Goal: Find specific page/section: Find specific page/section

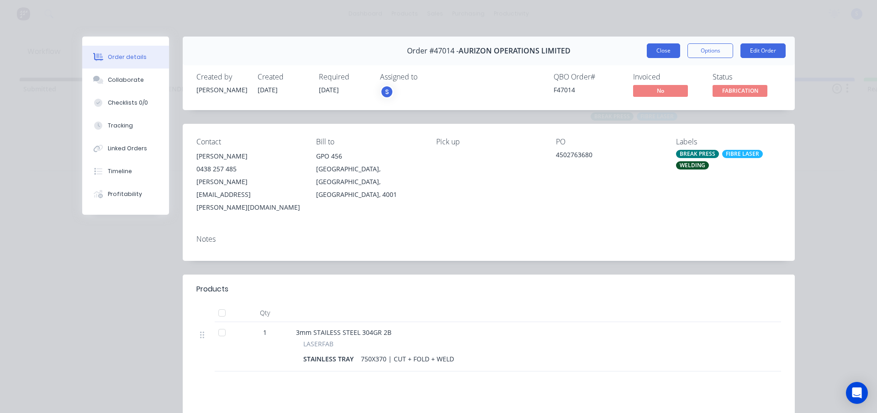
click at [663, 50] on button "Close" at bounding box center [663, 50] width 33 height 15
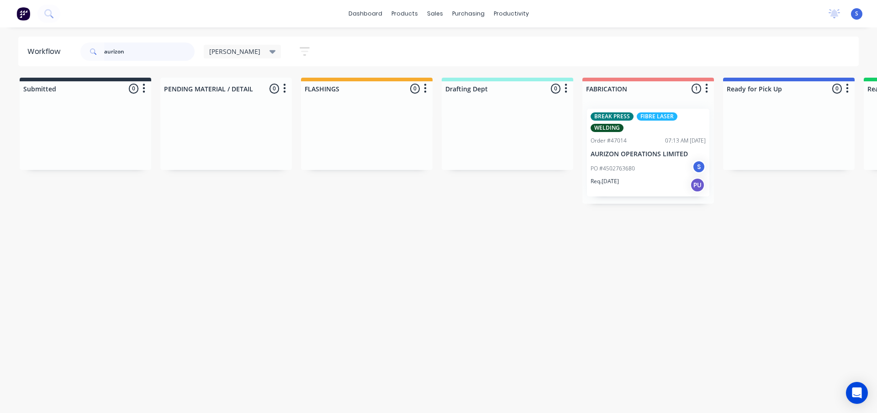
drag, startPoint x: 140, startPoint y: 47, endPoint x: 31, endPoint y: 51, distance: 109.6
click at [50, 48] on header "Workflow aurizon [PERSON_NAME] Save new view None edit [PERSON_NAME] (Default) …" at bounding box center [438, 52] width 841 height 30
click at [373, 43] on div "[PERSON_NAME] Save new view None edit [PERSON_NAME] (Default) edit [PERSON_NAME…" at bounding box center [469, 51] width 780 height 27
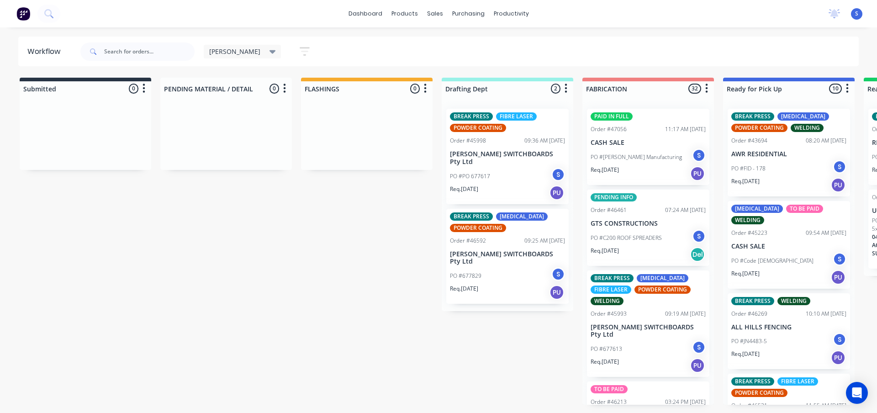
click at [269, 53] on icon at bounding box center [272, 52] width 6 height 10
click at [228, 121] on button "None" at bounding box center [258, 119] width 97 height 11
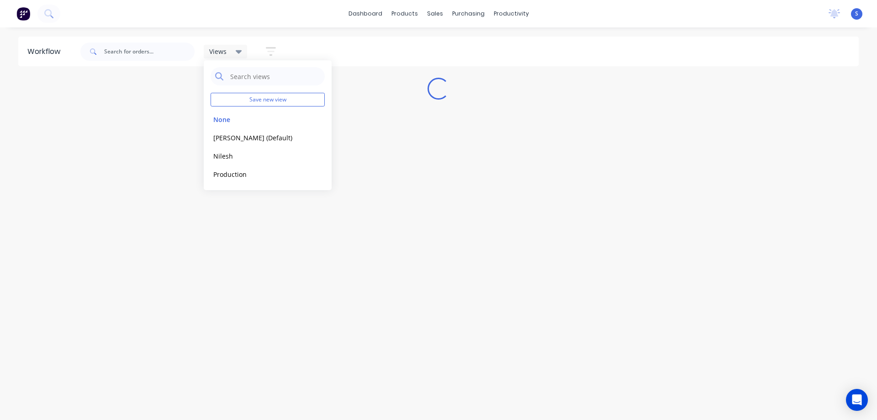
click at [381, 58] on div "Views Save new view None edit [PERSON_NAME] (Default) edit Nilesh edit Producti…" at bounding box center [469, 51] width 780 height 27
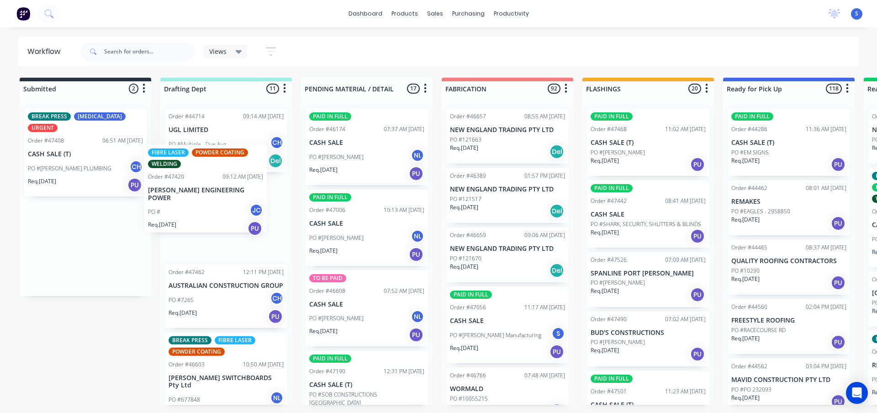
drag, startPoint x: 58, startPoint y: 248, endPoint x: 187, endPoint y: 191, distance: 140.8
click at [187, 191] on div "Submitted 2 Sort By Created date Required date Order number Customer name Most …" at bounding box center [754, 241] width 1523 height 327
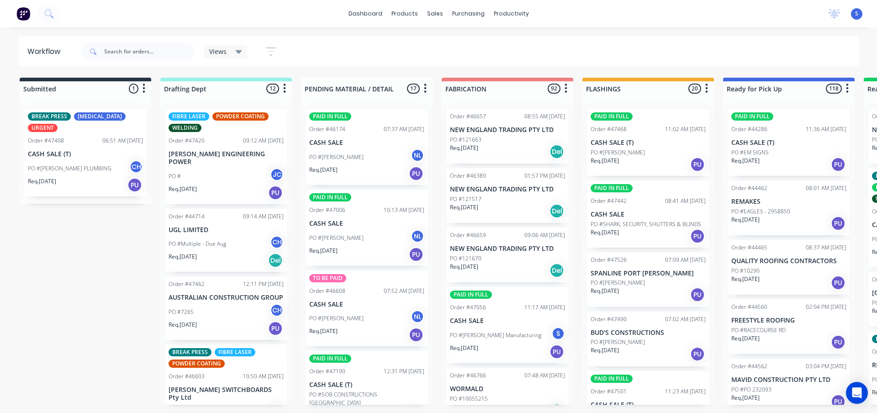
click at [84, 164] on p "PO #[PERSON_NAME] PLUMBING" at bounding box center [70, 168] width 84 height 8
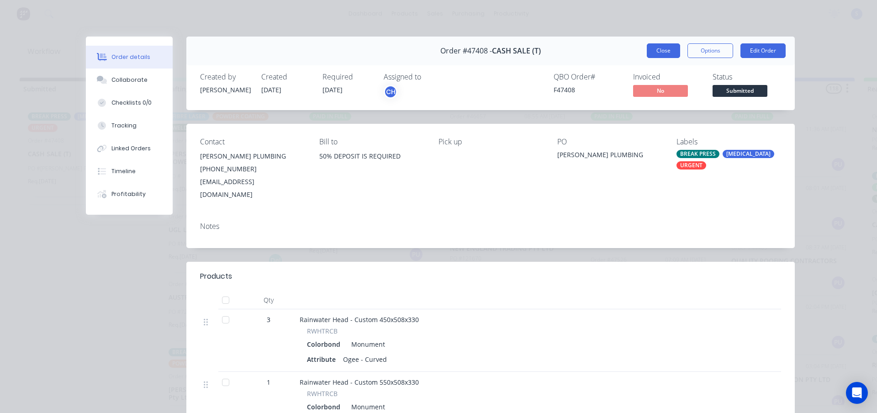
click at [657, 50] on button "Close" at bounding box center [663, 50] width 33 height 15
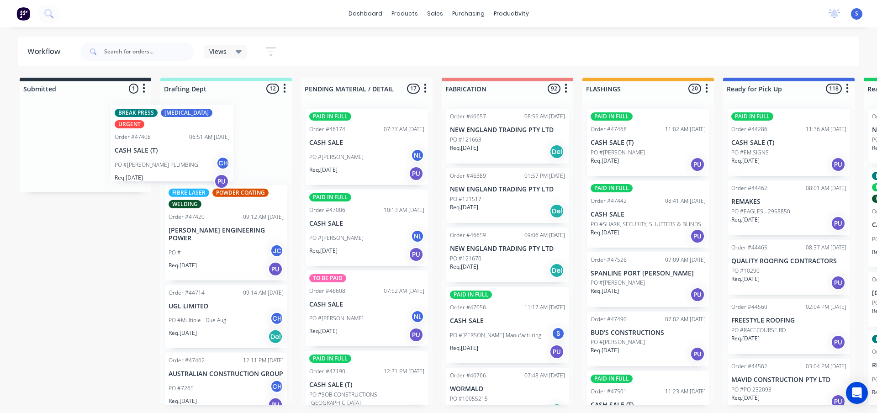
drag, startPoint x: 81, startPoint y: 159, endPoint x: 206, endPoint y: 147, distance: 125.2
click at [206, 147] on div "Submitted 1 Sort By Created date Required date Order number Customer name Most …" at bounding box center [754, 241] width 1523 height 327
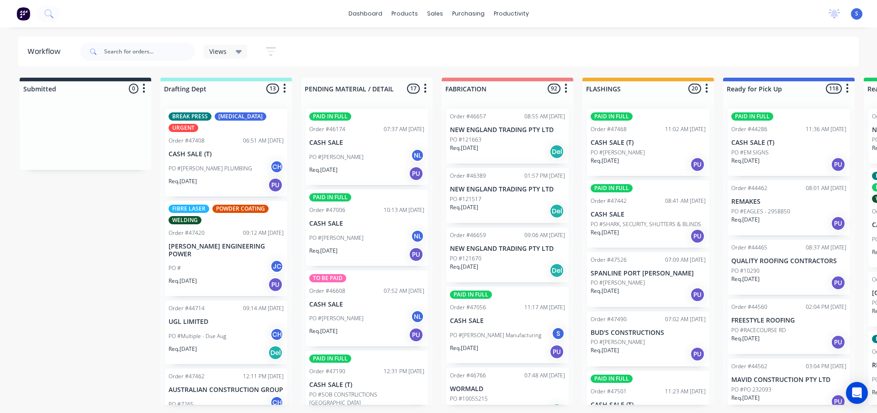
click at [207, 173] on div "PO #[PERSON_NAME] PLUMBING CH" at bounding box center [225, 168] width 115 height 17
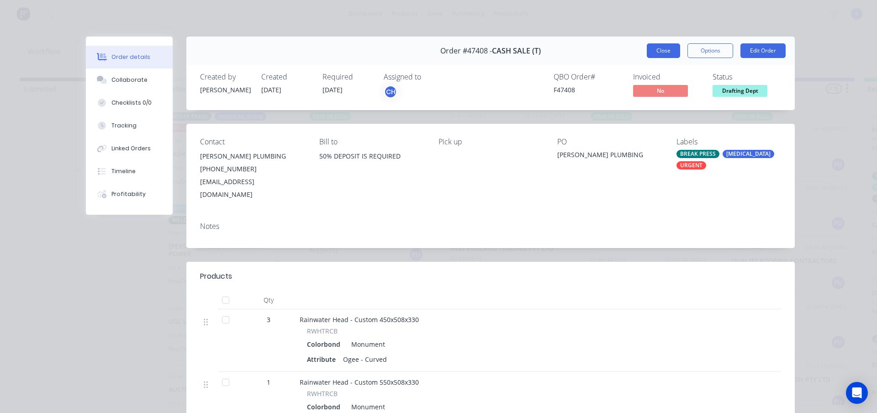
click at [650, 55] on button "Close" at bounding box center [663, 50] width 33 height 15
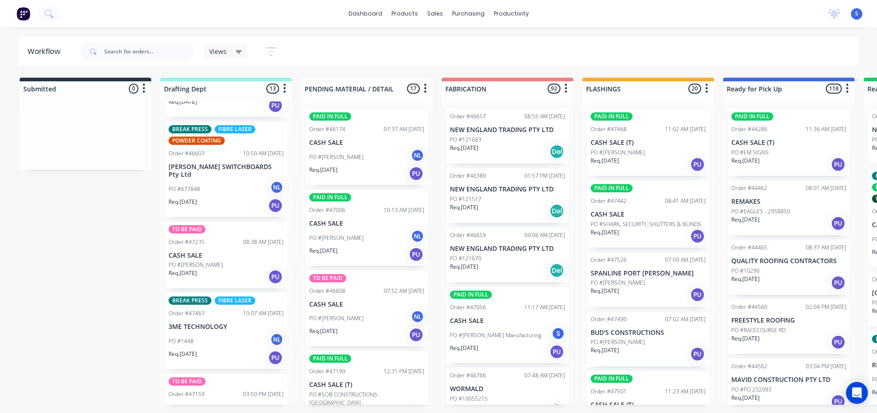
scroll to position [320, 0]
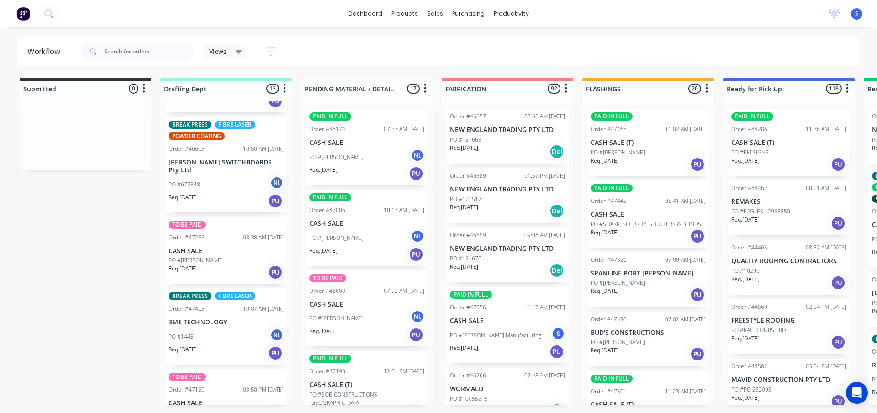
click at [206, 256] on p "PO #[PERSON_NAME]" at bounding box center [195, 260] width 54 height 8
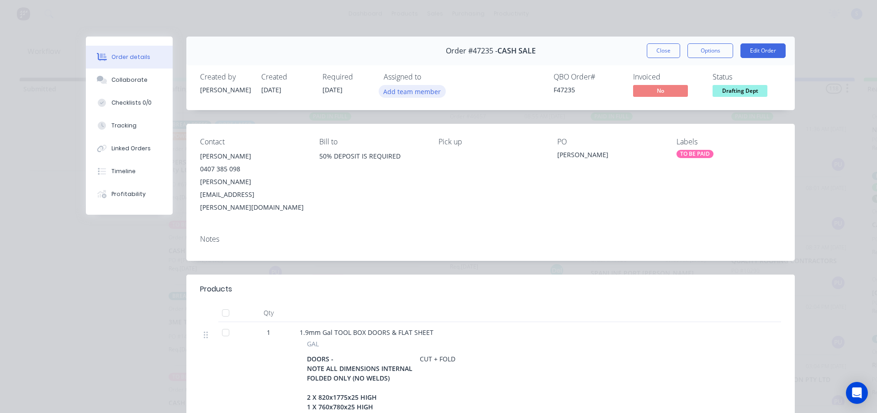
click at [407, 94] on button "Add team member" at bounding box center [412, 91] width 67 height 12
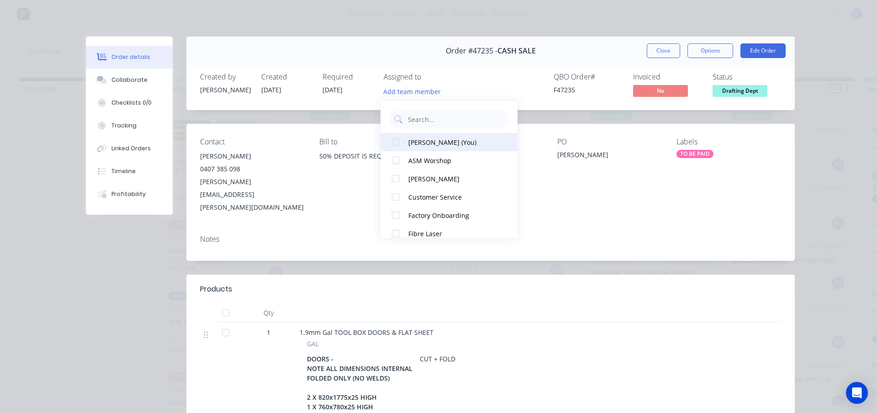
click at [416, 143] on div "[PERSON_NAME] (You)" at bounding box center [453, 142] width 91 height 10
click at [655, 47] on button "Close" at bounding box center [663, 50] width 33 height 15
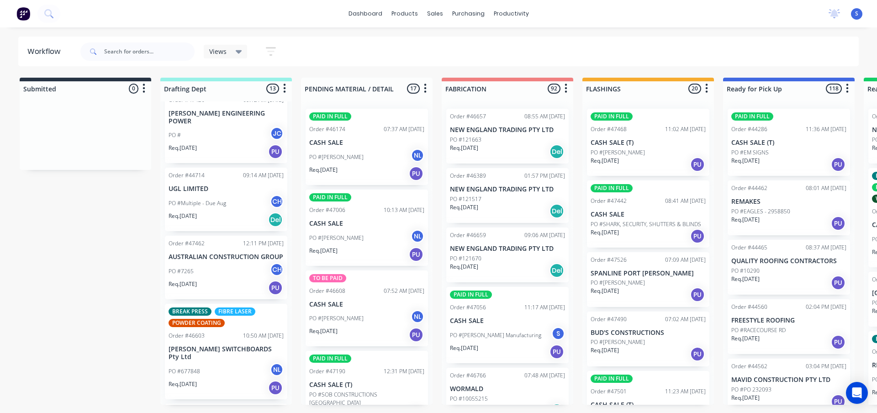
scroll to position [0, 0]
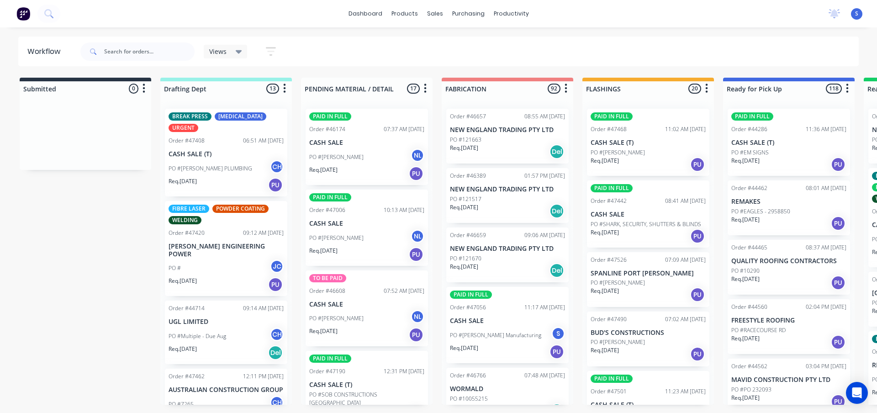
click at [90, 258] on div "Submitted 0 Sort By Created date Required date Order number Customer name Most …" at bounding box center [754, 241] width 1523 height 327
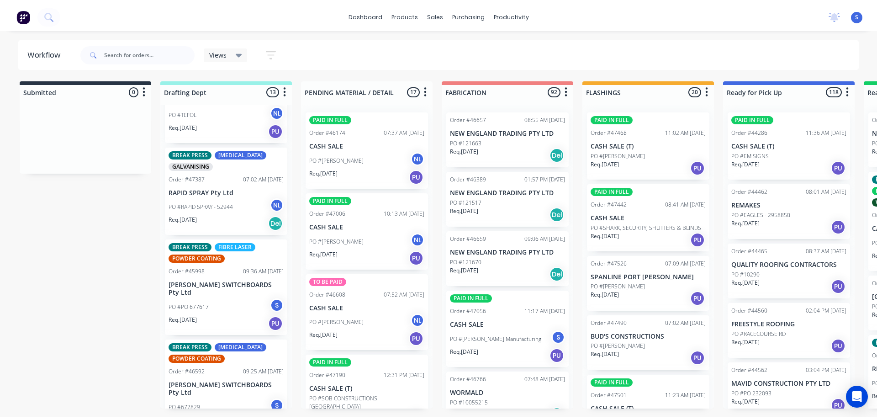
scroll to position [811, 0]
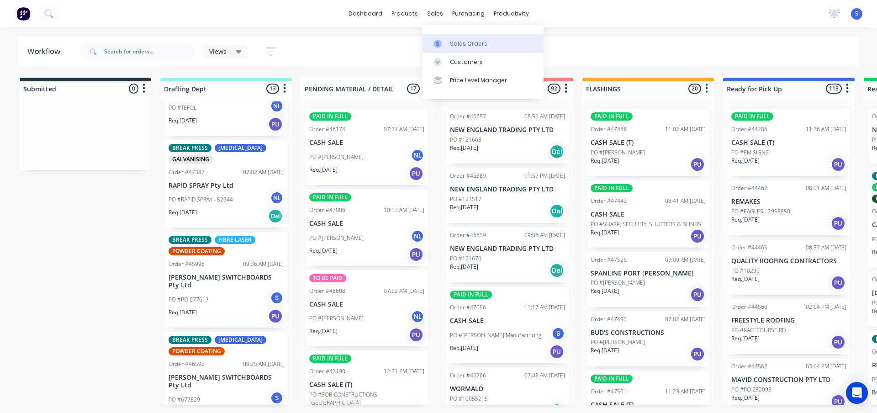
click at [454, 38] on link "Sales Orders" at bounding box center [482, 43] width 121 height 18
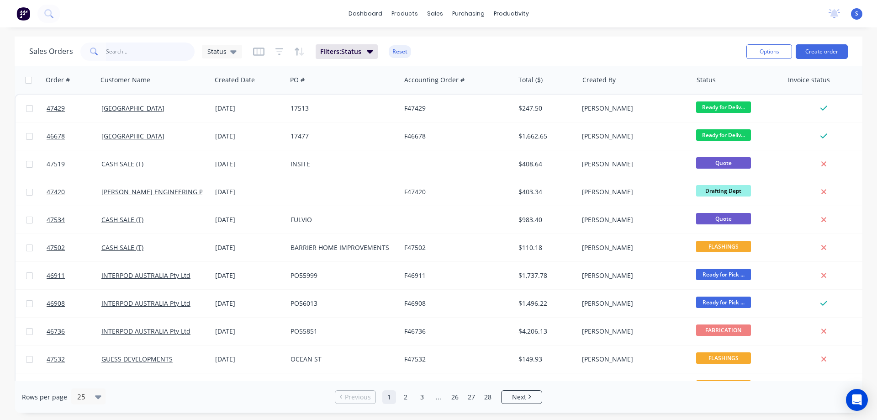
click at [144, 56] on input "text" at bounding box center [150, 51] width 89 height 18
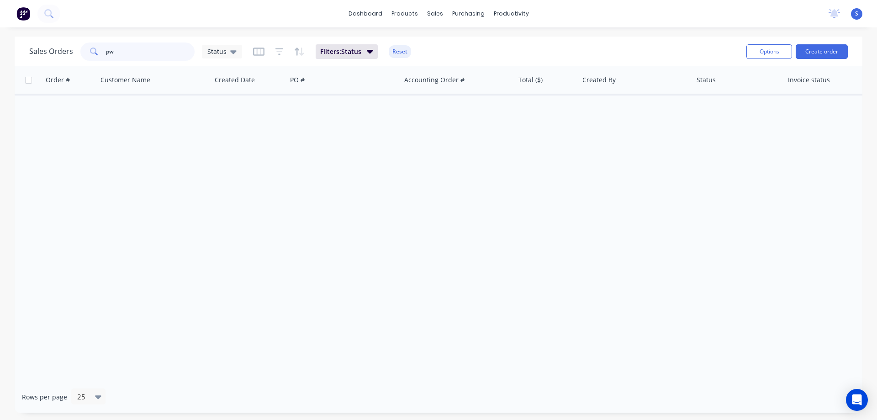
type input "p"
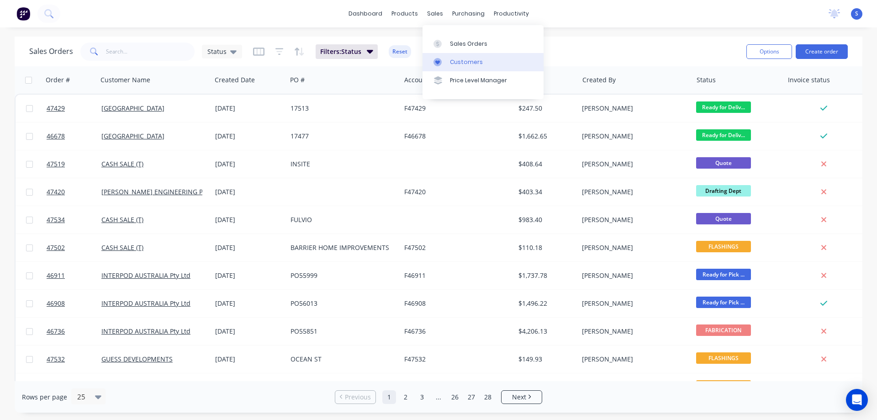
click at [461, 61] on div "Customers" at bounding box center [466, 62] width 33 height 8
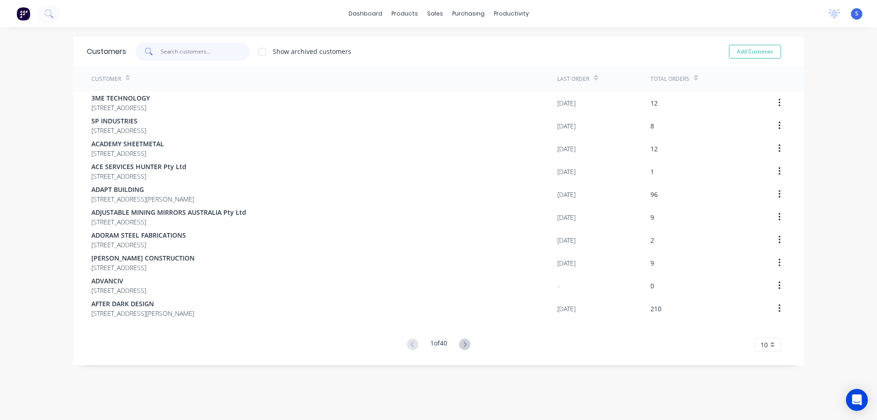
click at [182, 53] on input "text" at bounding box center [205, 51] width 89 height 18
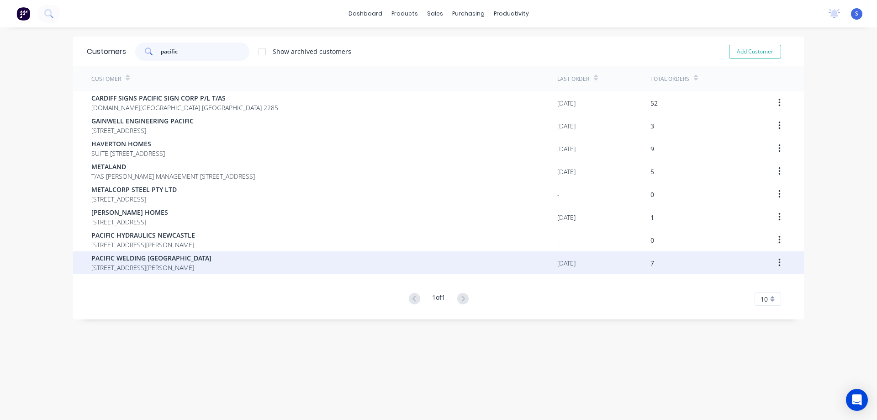
type input "pacific"
click at [144, 259] on span "PACIFIC WELDING [GEOGRAPHIC_DATA]" at bounding box center [151, 258] width 120 height 10
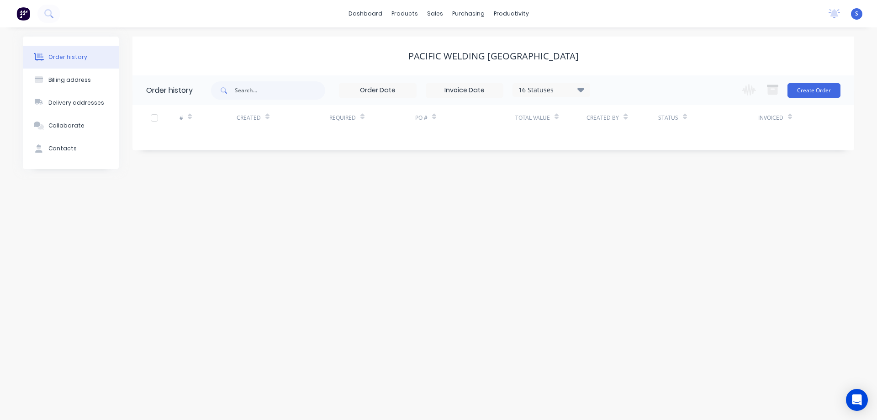
click at [555, 89] on div "16 Statuses" at bounding box center [551, 90] width 77 height 10
click at [600, 219] on div "Archived" at bounding box center [570, 218] width 114 height 18
click at [626, 213] on label at bounding box center [626, 213] width 0 height 0
click at [626, 217] on input "checkbox" at bounding box center [629, 217] width 7 height 9
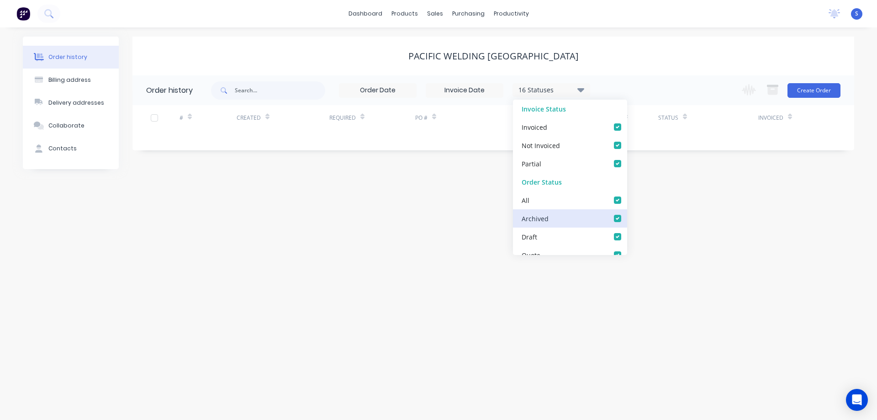
checkbox input "true"
click at [657, 53] on div "PACIFIC WELDING [GEOGRAPHIC_DATA]" at bounding box center [492, 56] width 721 height 11
